Goal: Information Seeking & Learning: Learn about a topic

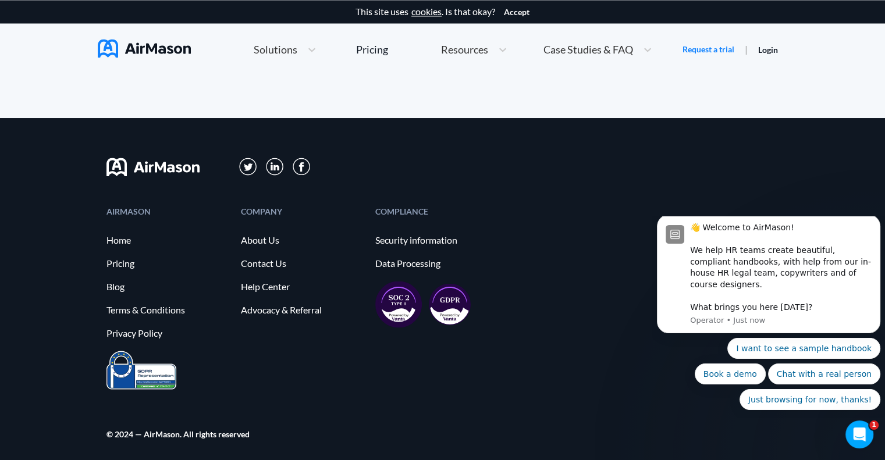
scroll to position [6408, 0]
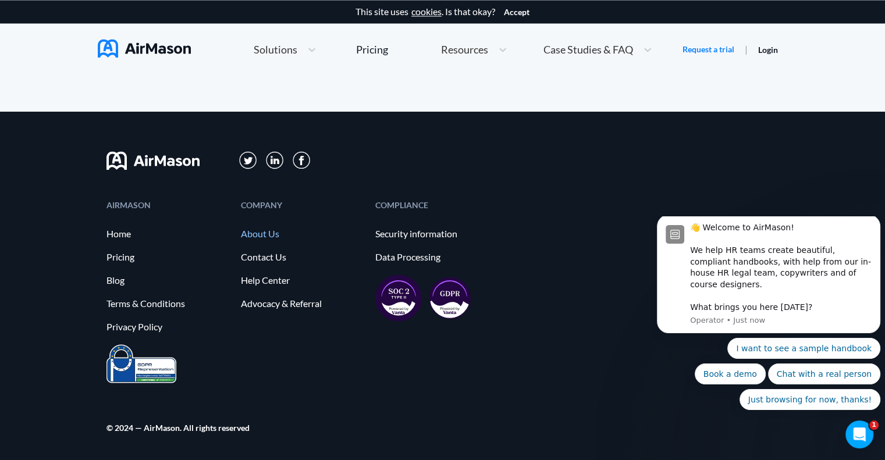
click at [272, 230] on link "About Us" at bounding box center [302, 233] width 123 height 10
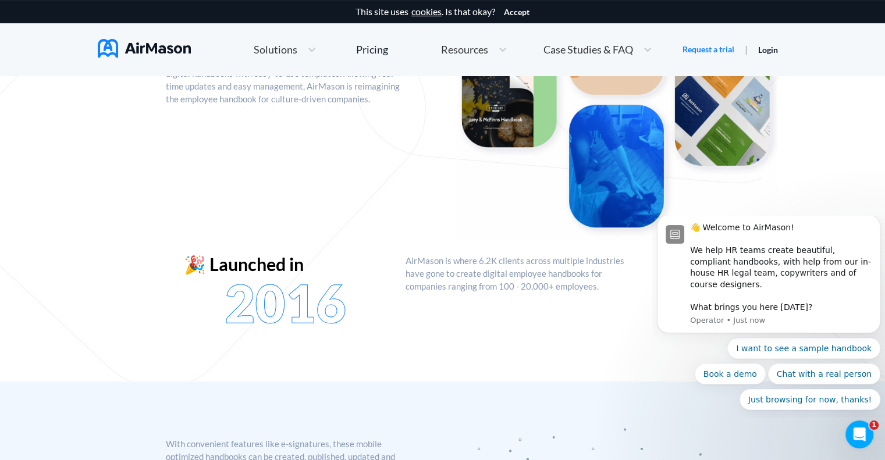
scroll to position [271, 0]
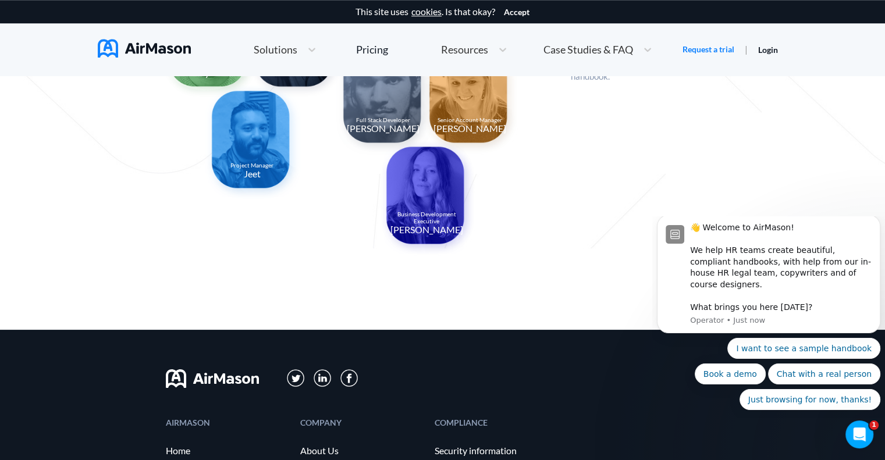
scroll to position [1293, 0]
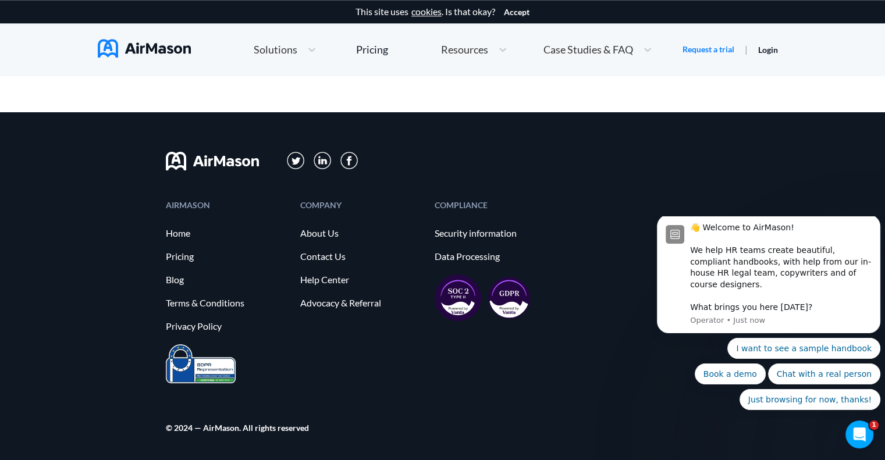
drag, startPoint x: 888, startPoint y: 38, endPoint x: 15, endPoint y: 17, distance: 872.8
click at [322, 230] on link "About Us" at bounding box center [361, 233] width 123 height 10
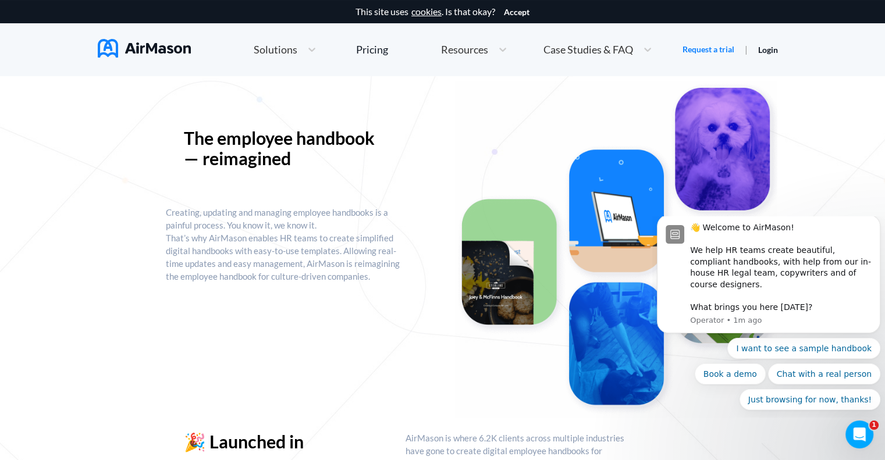
scroll to position [0, 0]
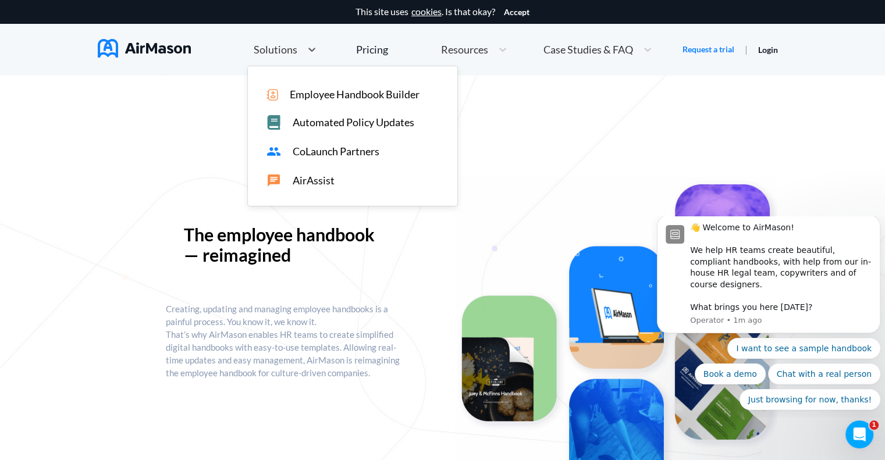
click at [272, 47] on span "Solutions" at bounding box center [276, 49] width 44 height 10
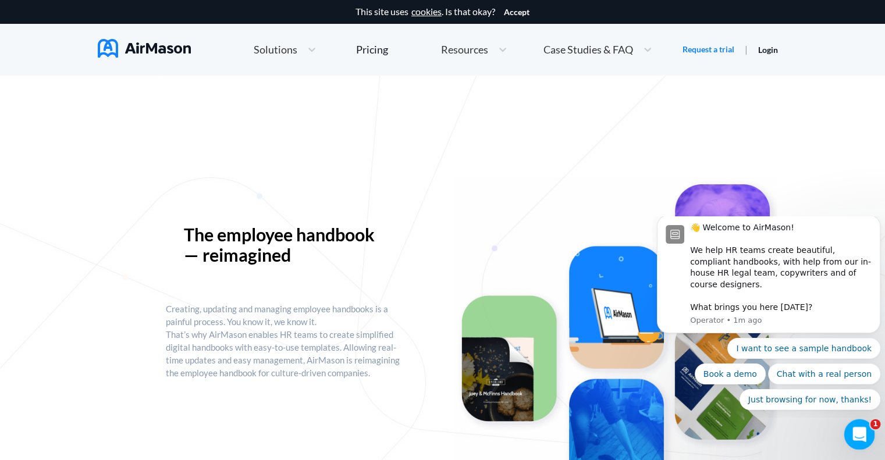
click at [860, 424] on div "Open Intercom Messenger" at bounding box center [857, 433] width 38 height 38
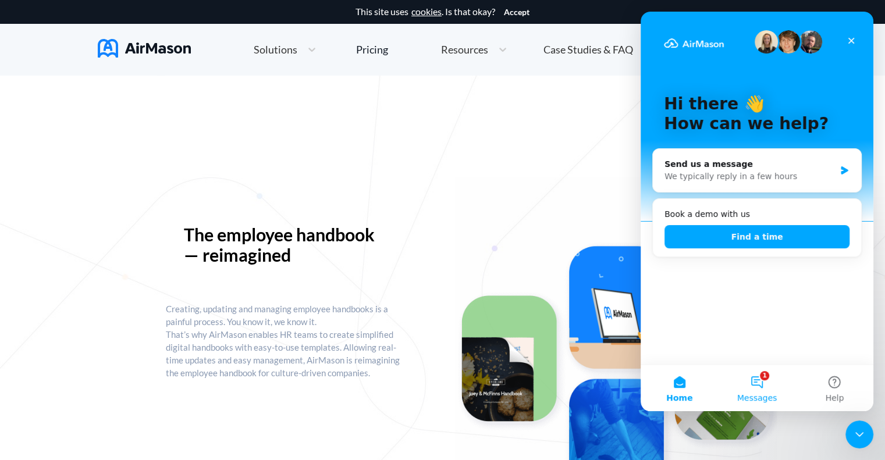
click at [758, 386] on button "1 Messages" at bounding box center [756, 388] width 77 height 47
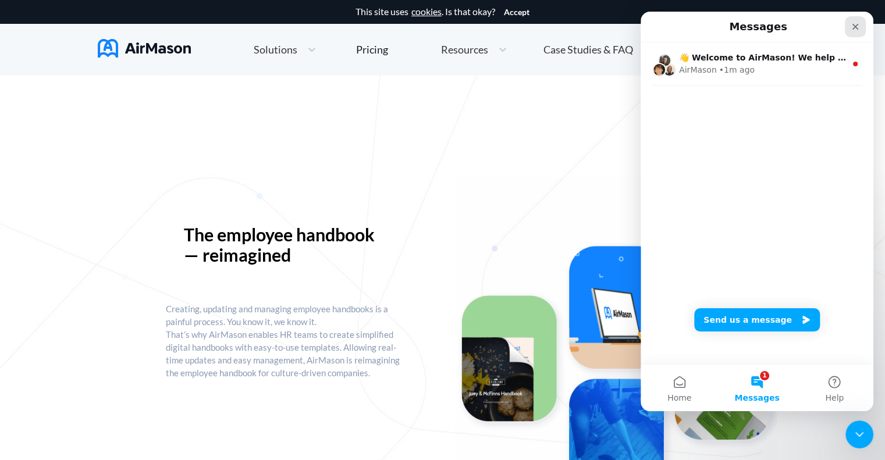
click at [853, 26] on icon "Close" at bounding box center [854, 26] width 9 height 9
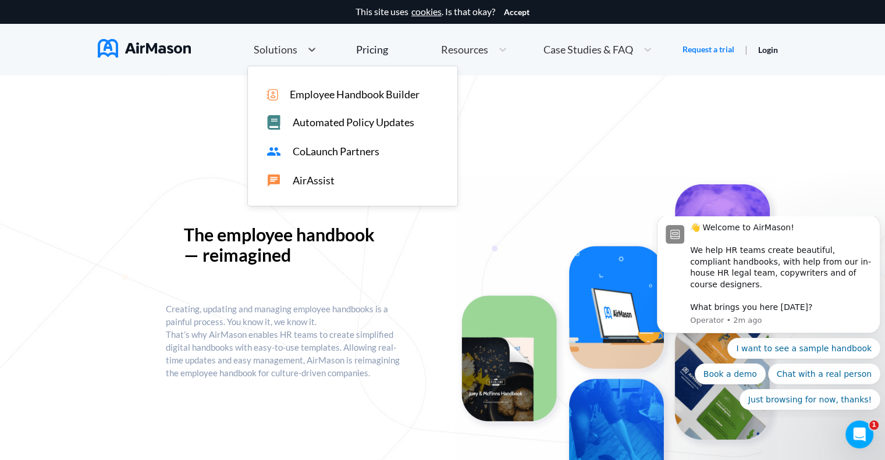
click at [275, 51] on span "Solutions" at bounding box center [276, 49] width 44 height 10
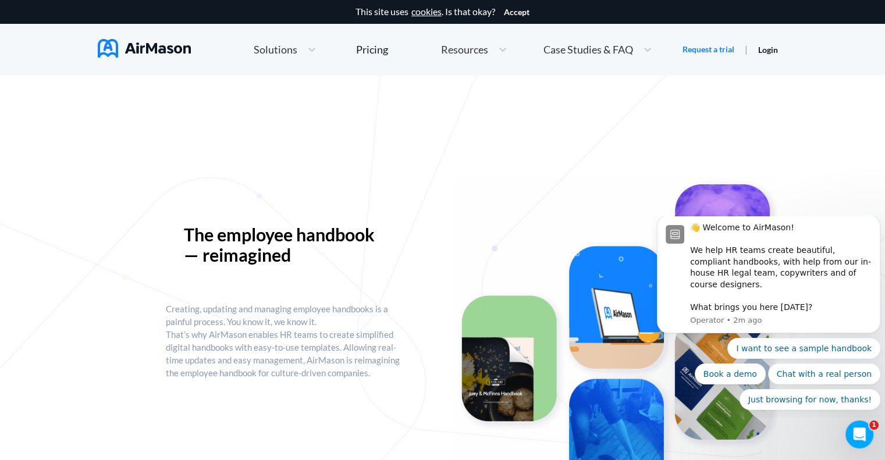
click at [280, 49] on span "Solutions" at bounding box center [276, 49] width 44 height 10
click at [378, 44] on div "Pricing" at bounding box center [372, 49] width 32 height 10
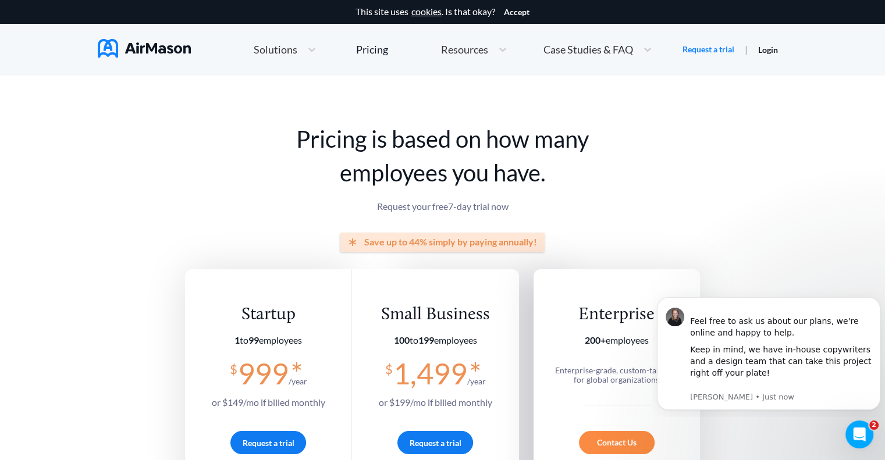
click at [480, 46] on span "Resources" at bounding box center [464, 49] width 47 height 10
click at [582, 49] on span "Case Studies & FAQ" at bounding box center [588, 49] width 90 height 10
click at [713, 51] on link "Request a trial" at bounding box center [708, 50] width 52 height 12
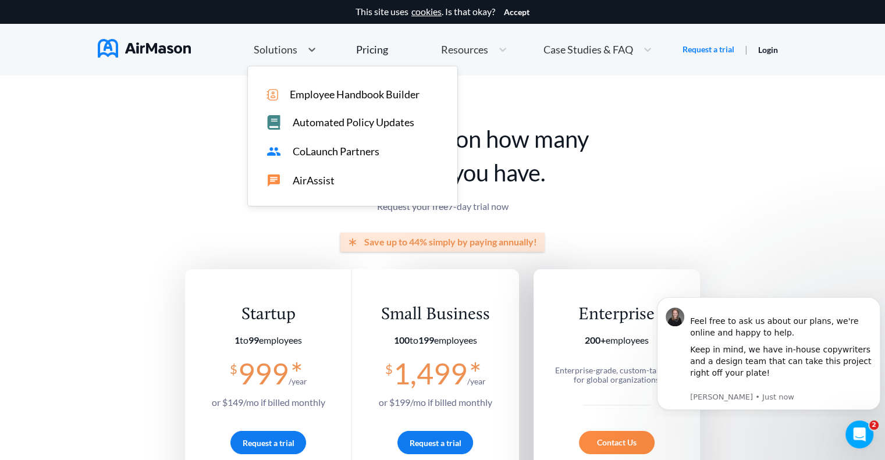
click at [289, 54] on span "Solutions" at bounding box center [276, 49] width 44 height 10
click at [330, 93] on span "Employee Handbook Builder" at bounding box center [355, 94] width 130 height 12
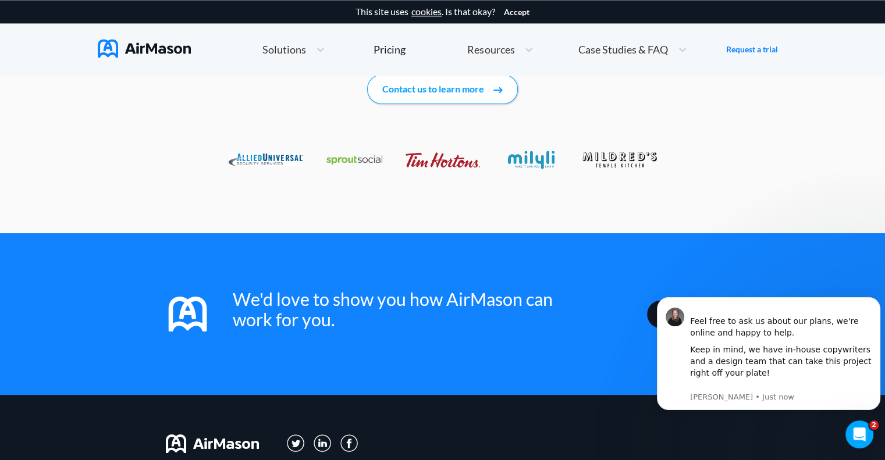
scroll to position [1963, 0]
